Goal: Transaction & Acquisition: Book appointment/travel/reservation

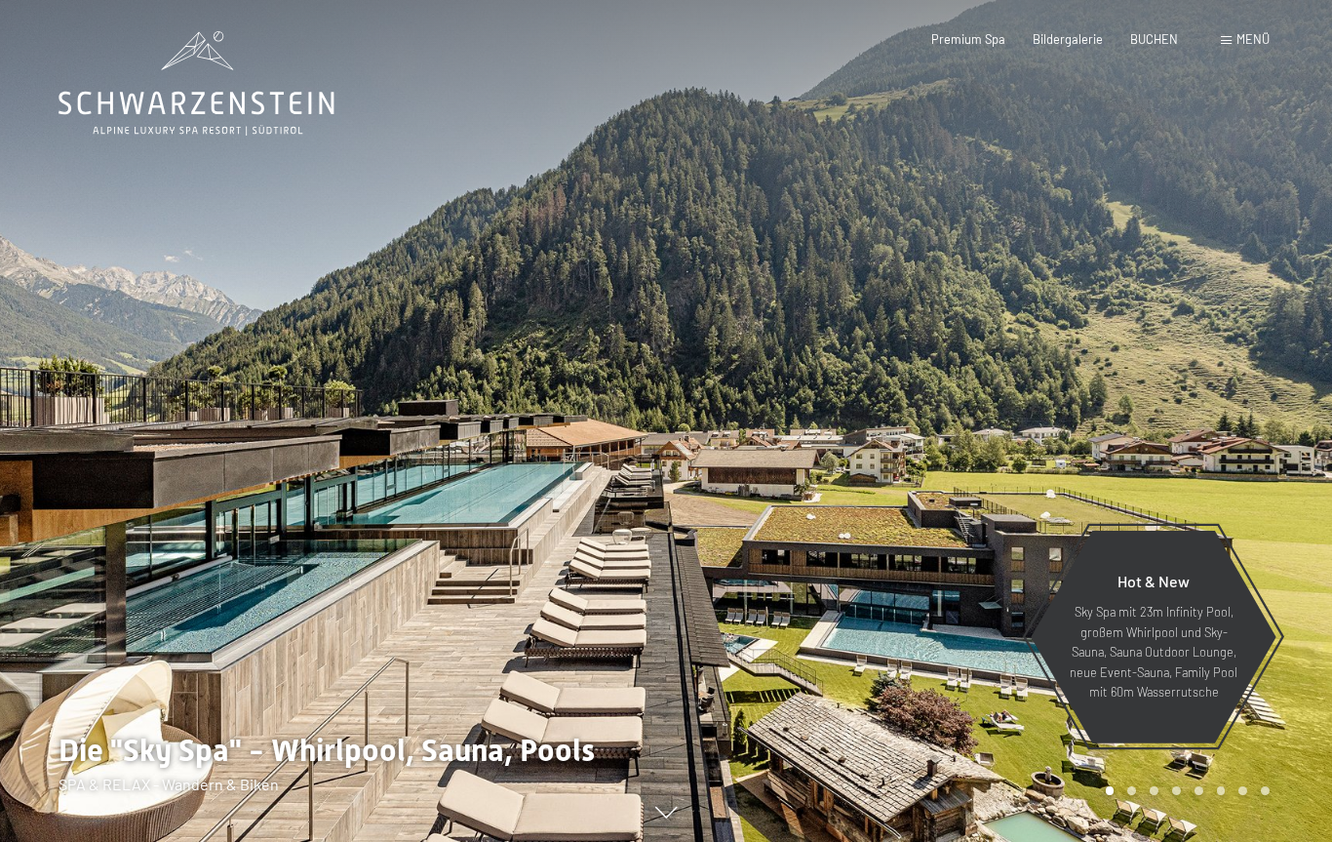
click at [1262, 32] on span "Menü" at bounding box center [1253, 39] width 33 height 16
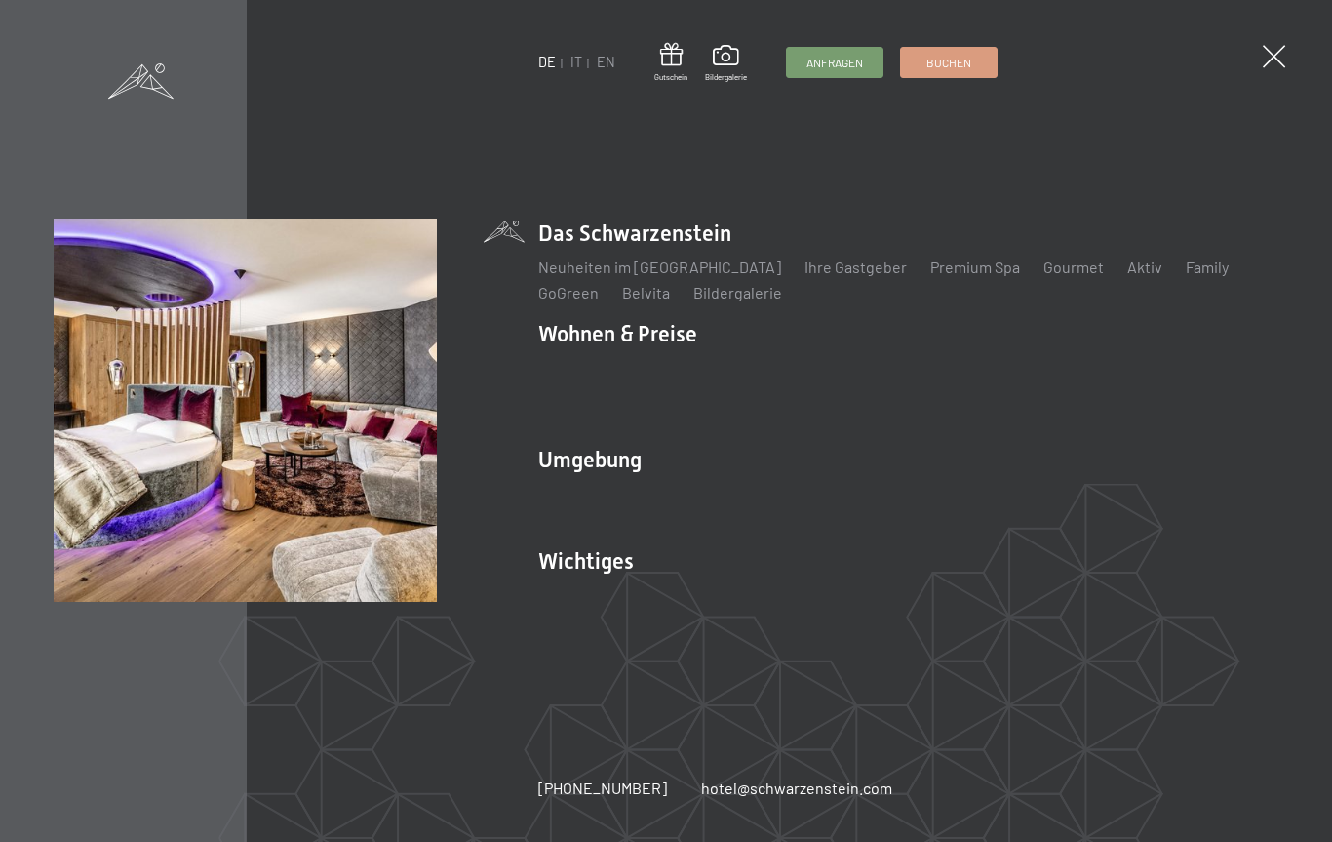
click at [677, 346] on li "Wohnen & Preise Inklusivleistungen Zimmer & Preise Liste Angebote Liste Familie…" at bounding box center [908, 374] width 740 height 110
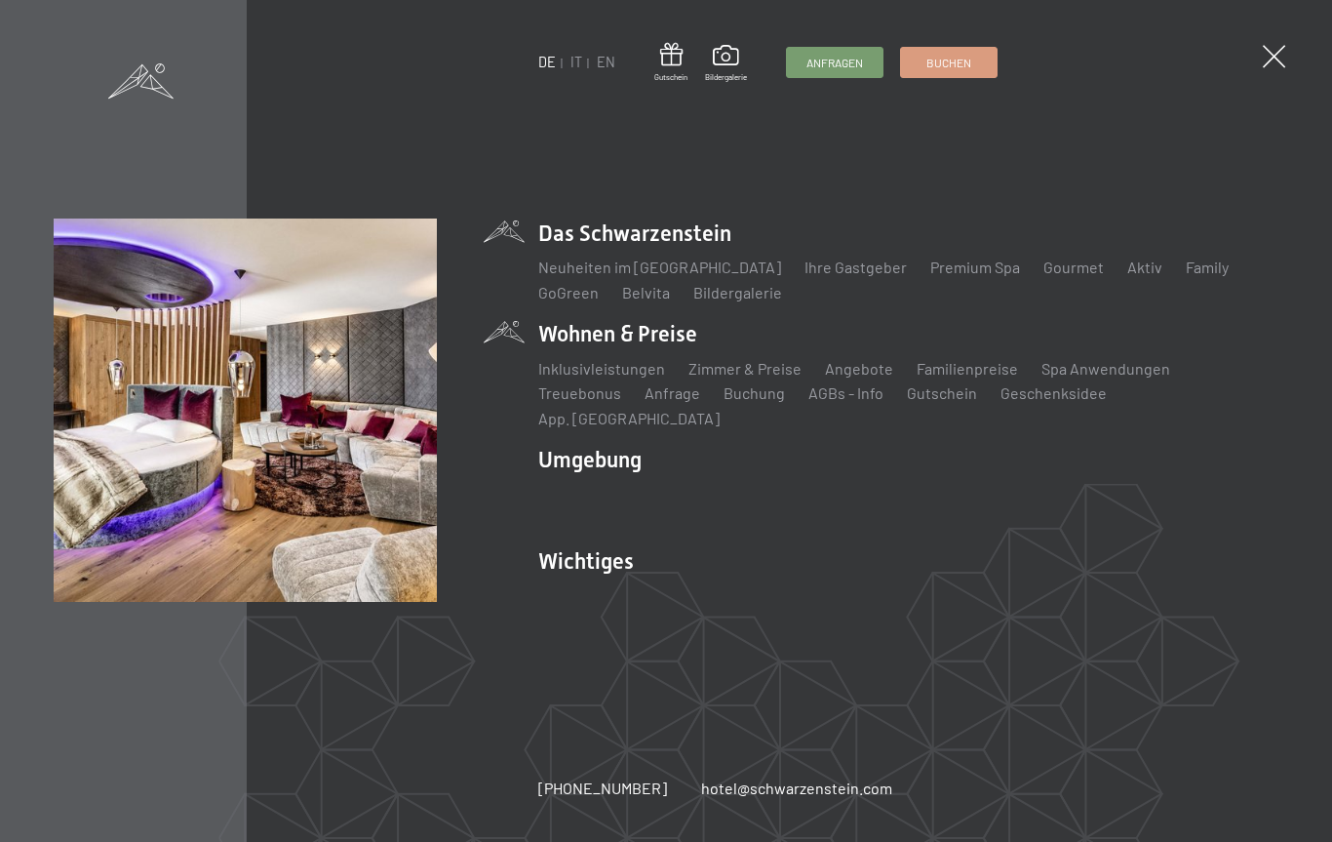
click at [760, 377] on link "Zimmer & Preise" at bounding box center [745, 368] width 113 height 19
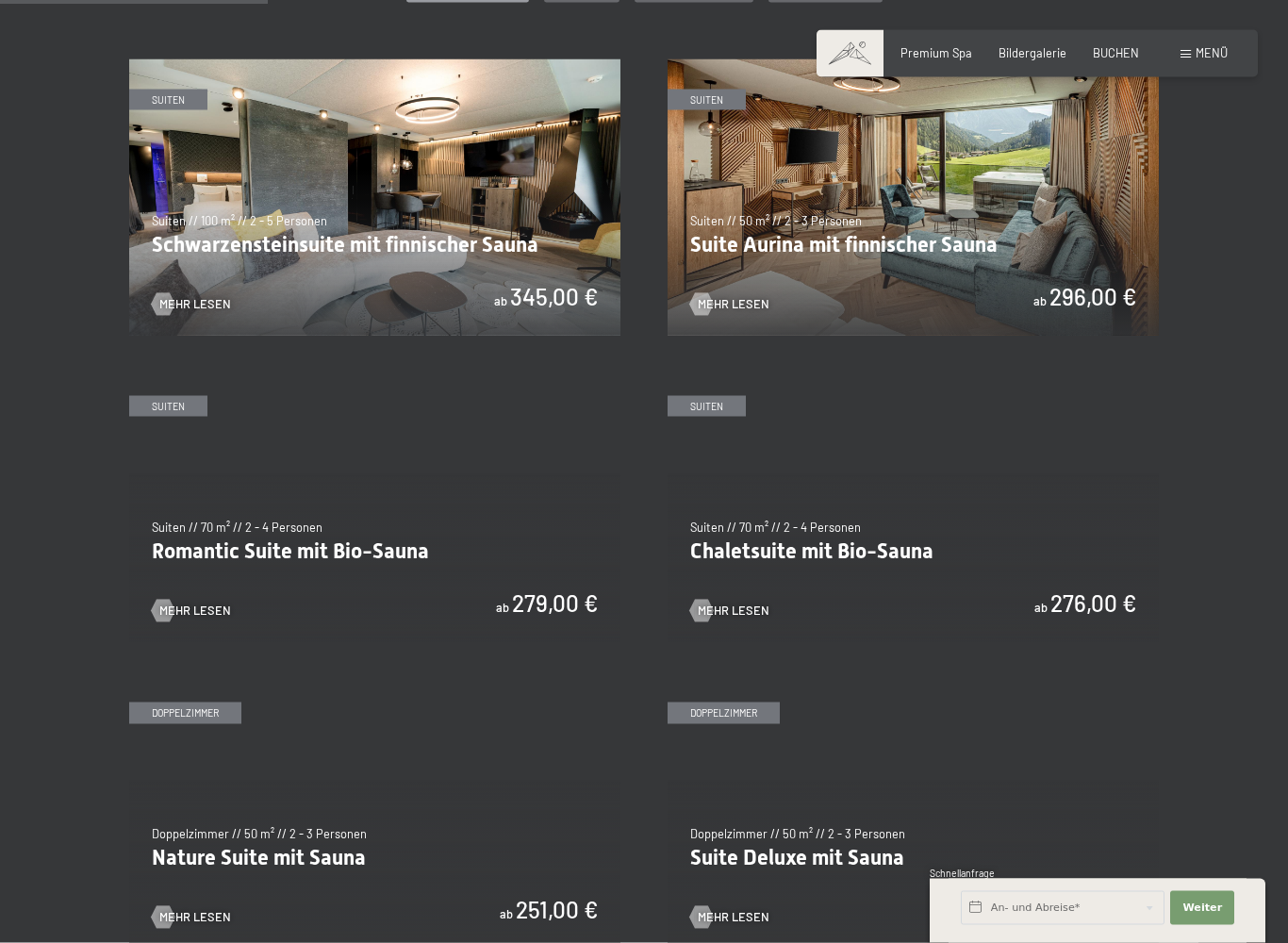
scroll to position [949, 0]
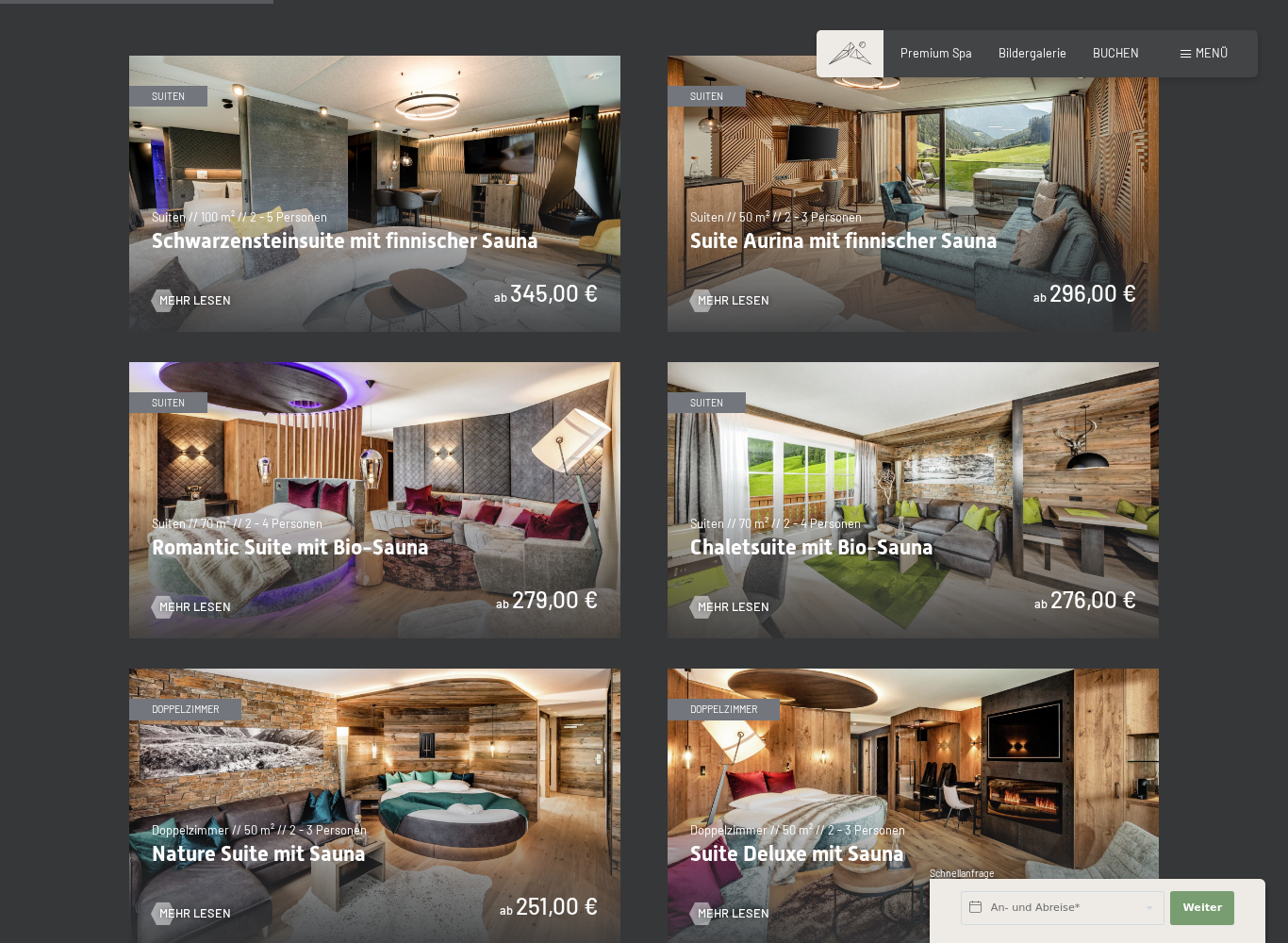
click at [1031, 212] on img at bounding box center [914, 194] width 491 height 277
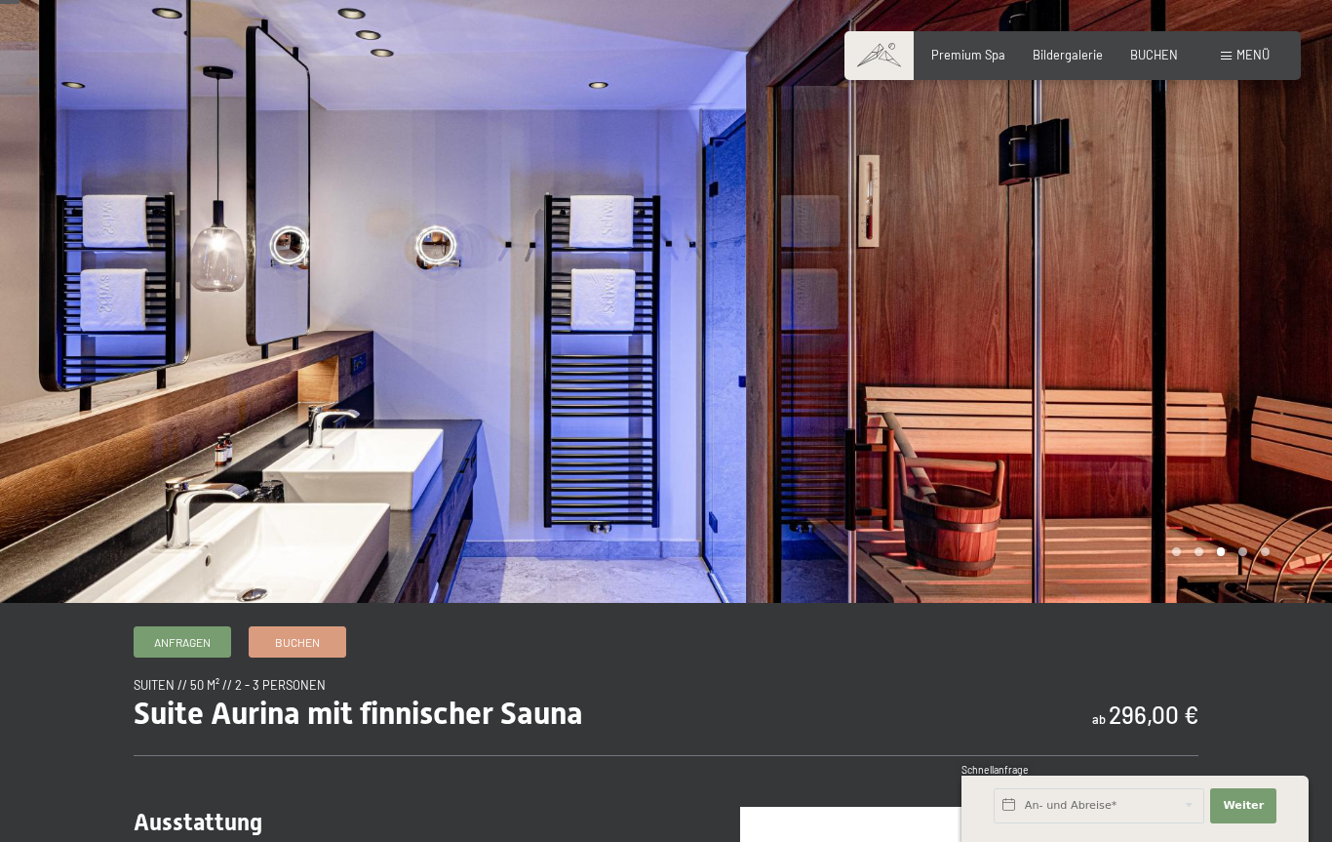
scroll to position [30, 0]
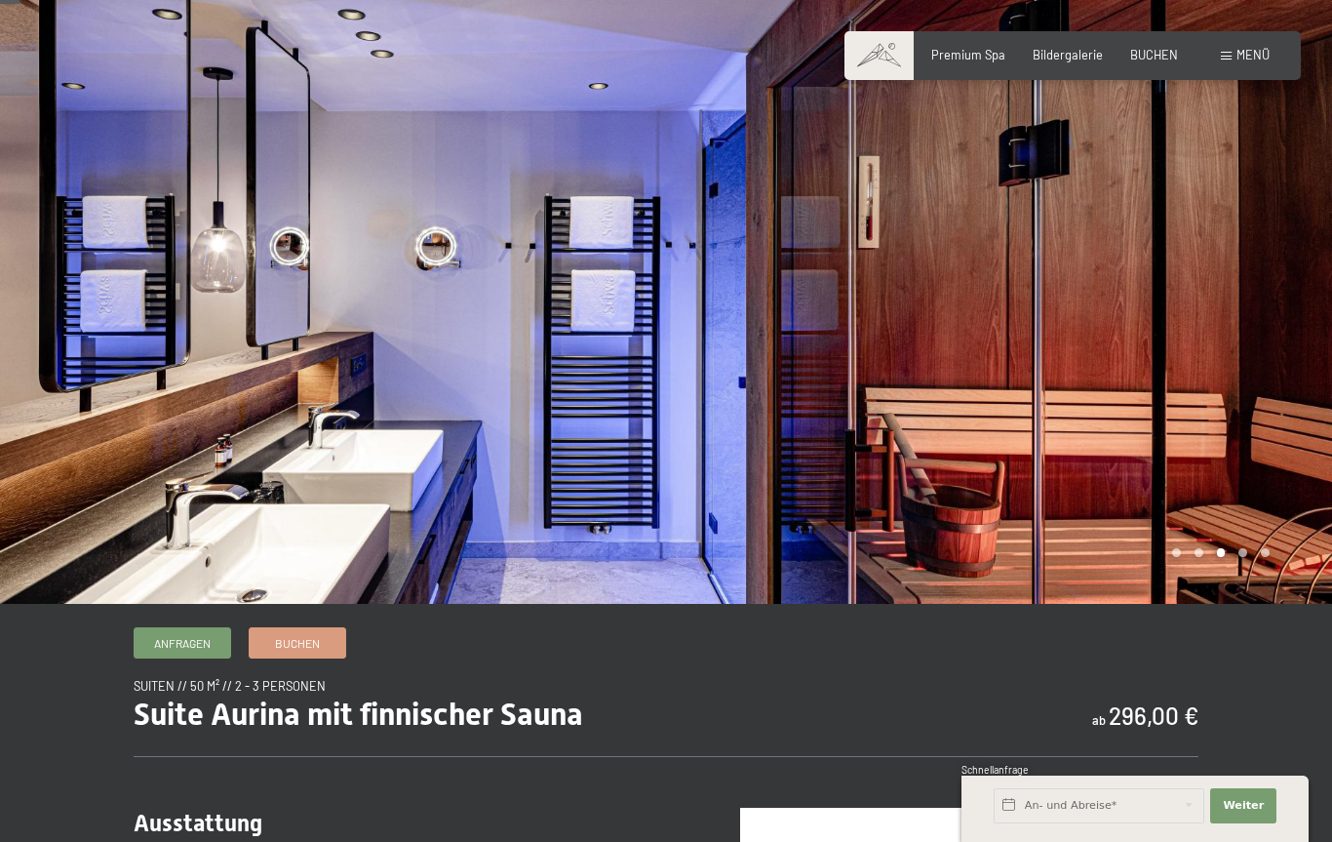
click at [301, 341] on div at bounding box center [333, 287] width 666 height 634
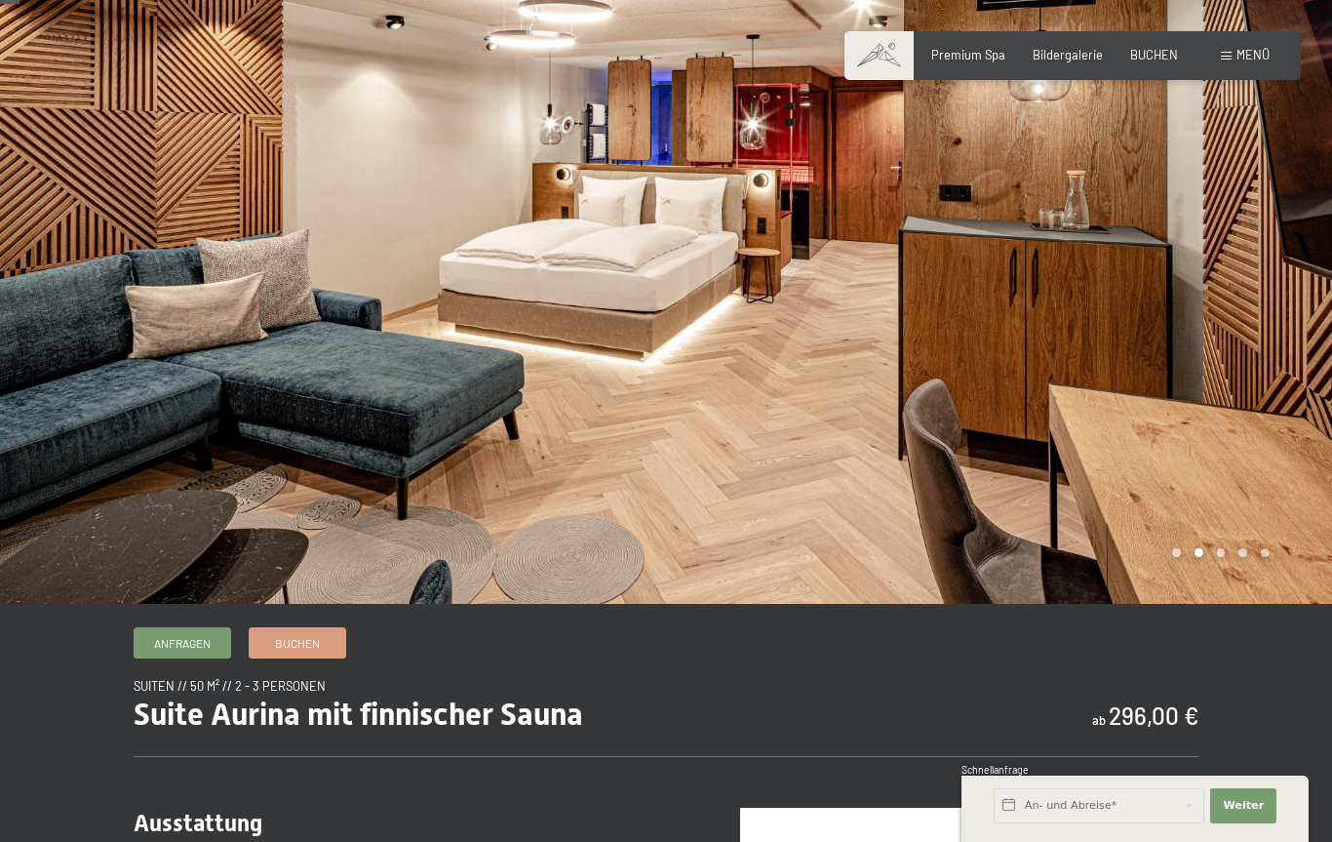
click at [325, 379] on div at bounding box center [333, 287] width 666 height 634
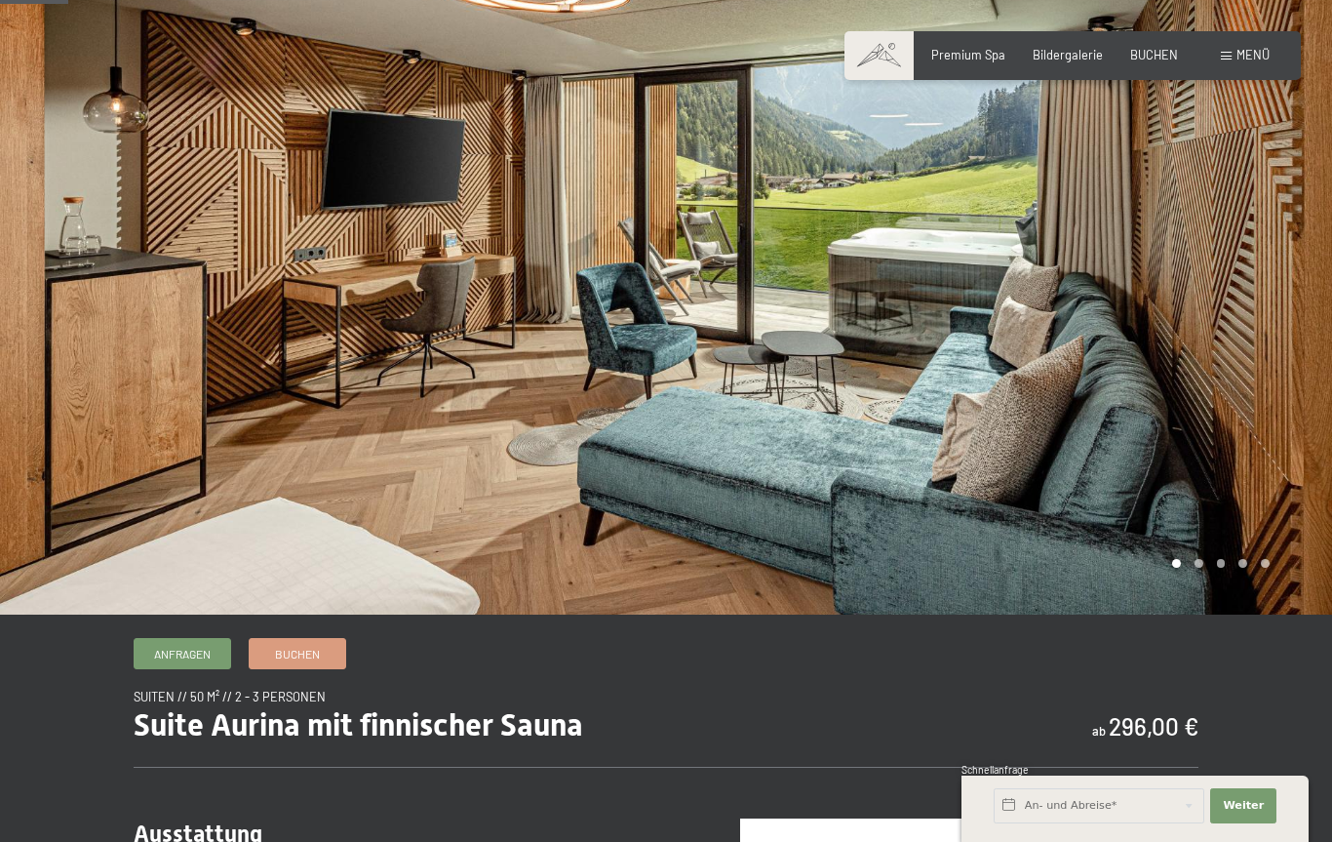
scroll to position [0, 0]
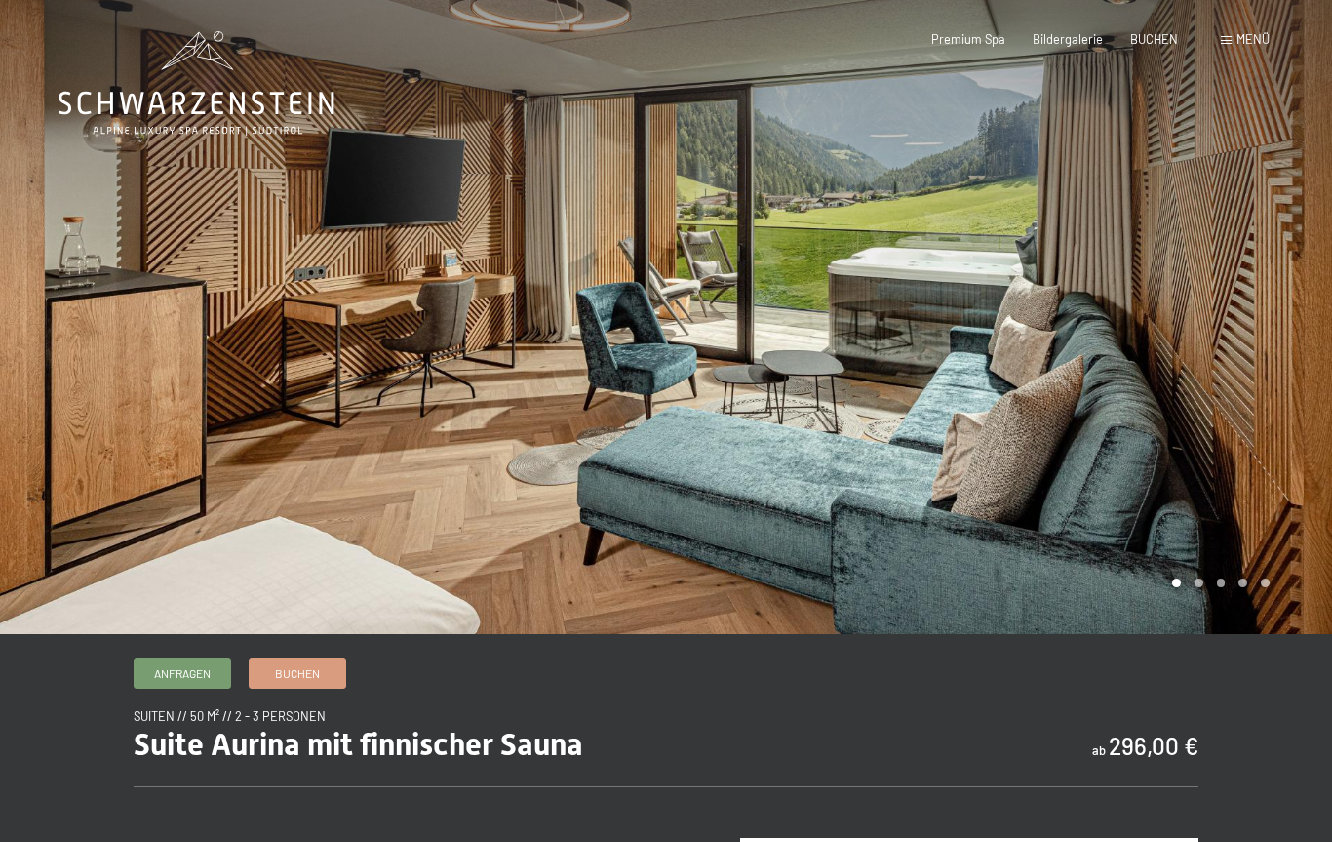
click at [1083, 40] on span "Bildergalerie" at bounding box center [1068, 39] width 70 height 16
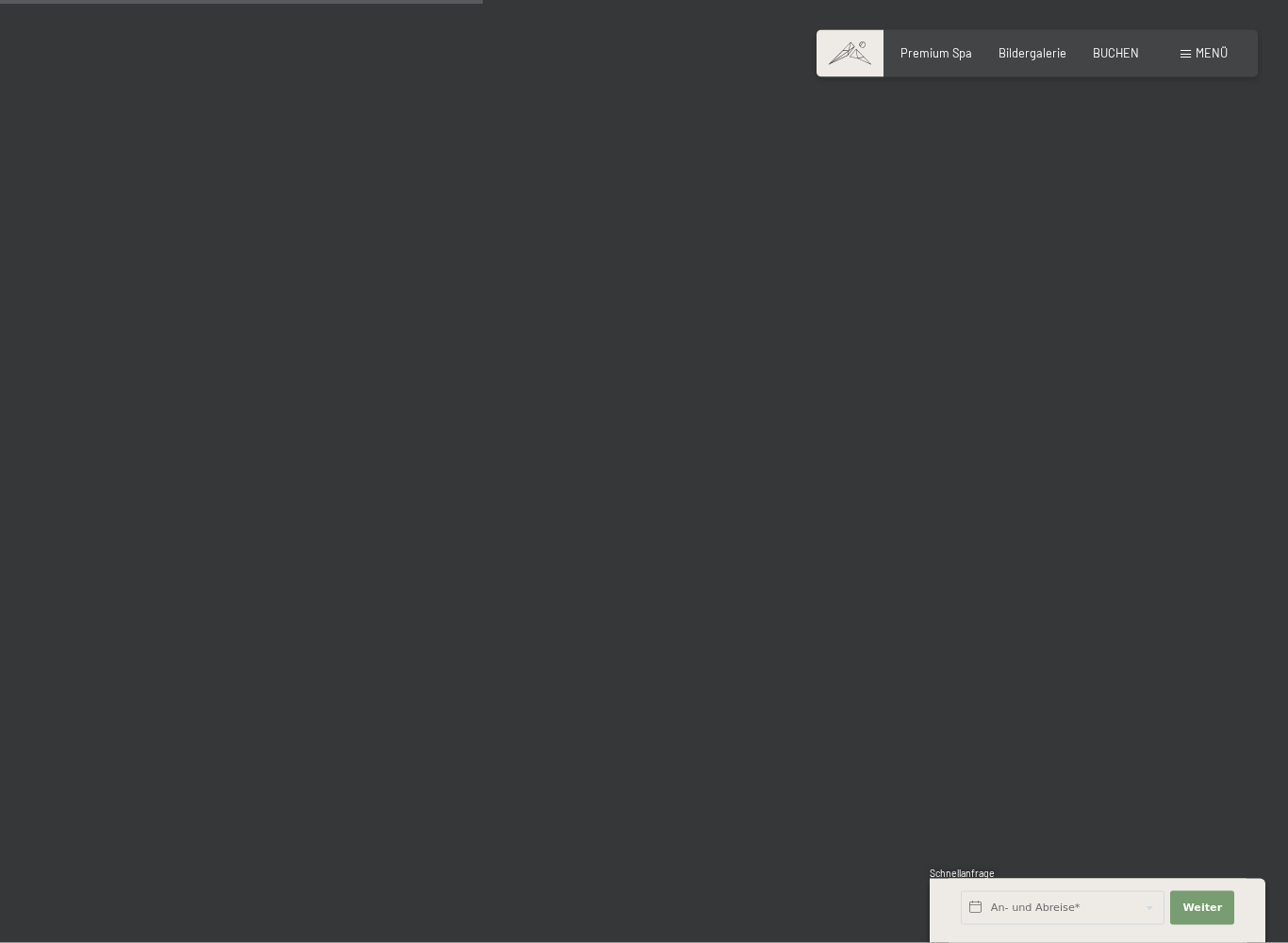
scroll to position [6779, 0]
